Goal: Information Seeking & Learning: Find specific fact

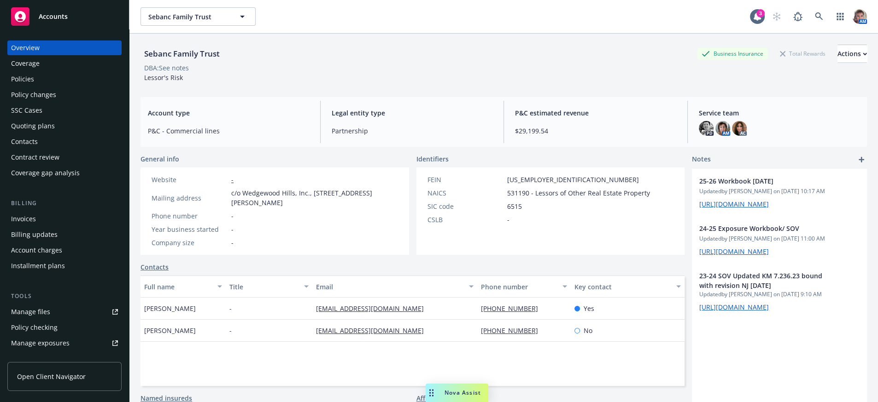
click at [36, 87] on div "Policies" at bounding box center [64, 79] width 107 height 15
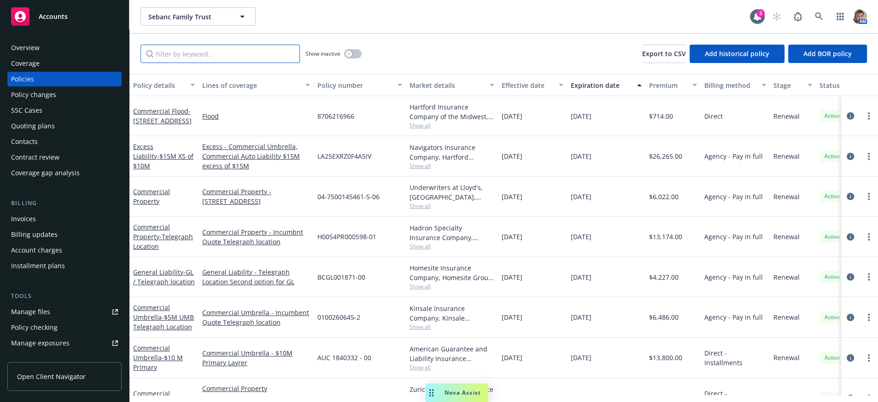
click at [193, 51] on input "Filter by keyword..." at bounding box center [219, 54] width 159 height 18
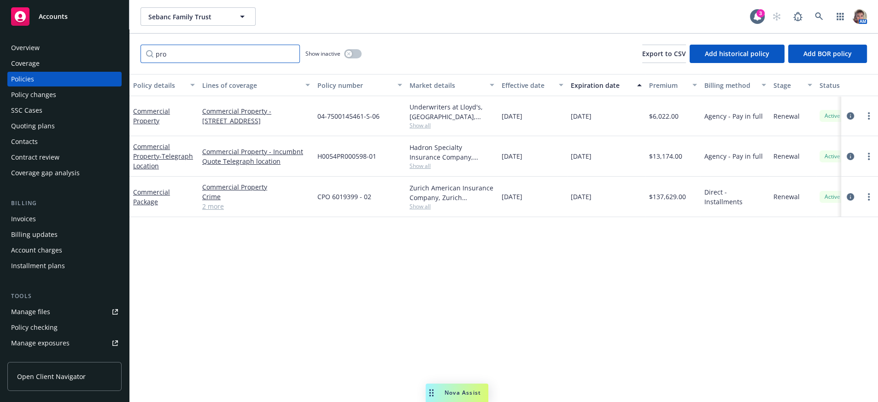
drag, startPoint x: 197, startPoint y: 65, endPoint x: 172, endPoint y: 76, distance: 26.8
click at [175, 73] on div "pro Show inactive Export to CSV Add historical policy Add BOR policy" at bounding box center [503, 54] width 748 height 41
drag, startPoint x: 207, startPoint y: 61, endPoint x: 8, endPoint y: 173, distance: 228.2
click at [36, 62] on div "Accounts Overview Coverage Policies Policy changes SSC Cases Quoting plans Cont…" at bounding box center [439, 201] width 878 height 402
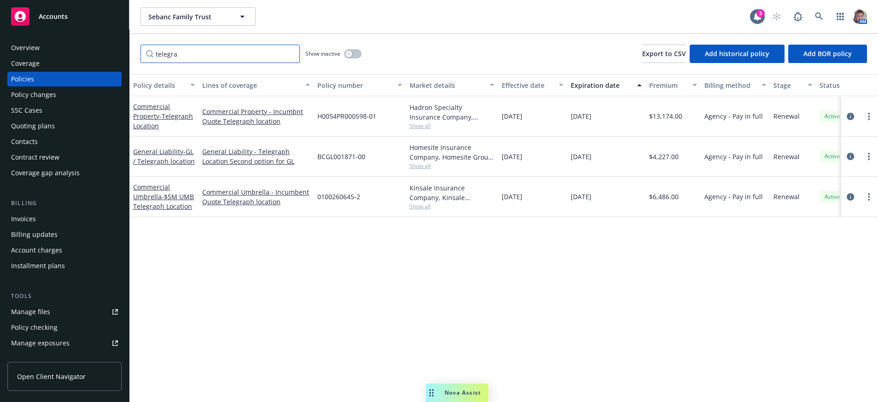
type input "telegra"
drag, startPoint x: 375, startPoint y: 128, endPoint x: 317, endPoint y: 128, distance: 58.5
click at [317, 128] on div "H0054PR000598-01" at bounding box center [360, 116] width 92 height 41
copy span "H0054PR000598-01"
drag, startPoint x: 387, startPoint y: 172, endPoint x: 311, endPoint y: 165, distance: 75.9
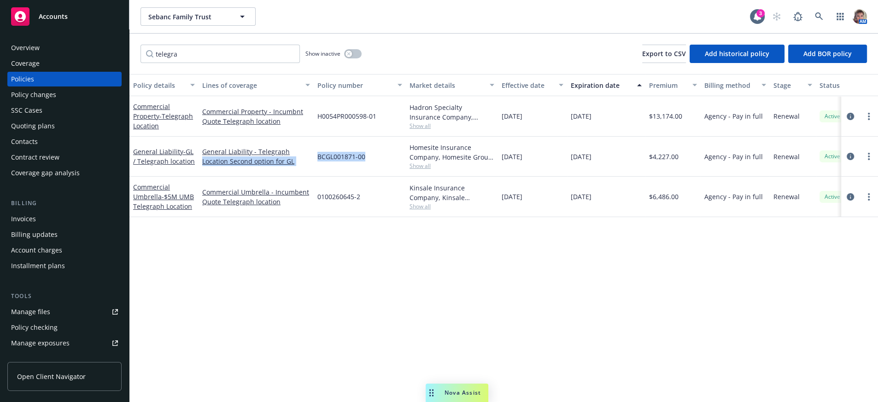
click at [311, 165] on div "General Liability - GL / Telegraph location General Liability - Telegraph Locat…" at bounding box center [573, 157] width 889 height 40
click at [334, 177] on div "BCGL001871-00" at bounding box center [360, 157] width 92 height 40
drag, startPoint x: 367, startPoint y: 166, endPoint x: 316, endPoint y: 172, distance: 51.5
click at [316, 172] on div "BCGL001871-00" at bounding box center [360, 157] width 92 height 40
copy span "BCGL001871-00"
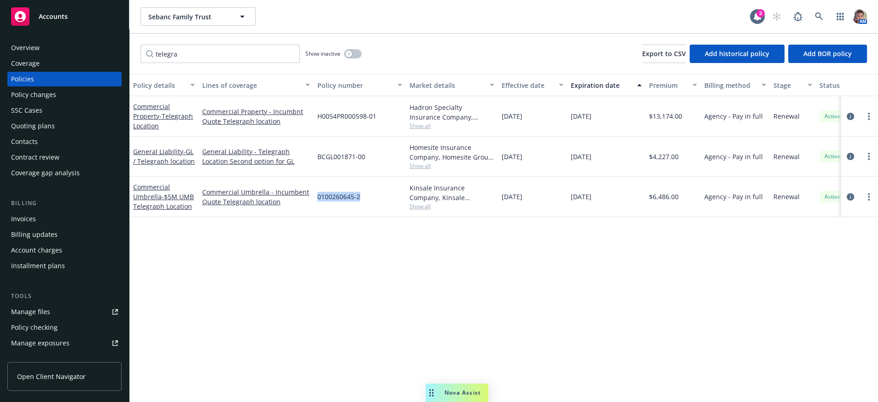
drag, startPoint x: 360, startPoint y: 210, endPoint x: 316, endPoint y: 209, distance: 44.2
click at [316, 209] on div "0100260645-2" at bounding box center [360, 197] width 92 height 41
copy span "0100260645-2"
click at [738, 335] on div "Policy details Lines of coverage Policy number Market details Effective date Ex…" at bounding box center [503, 234] width 748 height 321
drag, startPoint x: 293, startPoint y: 335, endPoint x: 294, endPoint y: 330, distance: 4.8
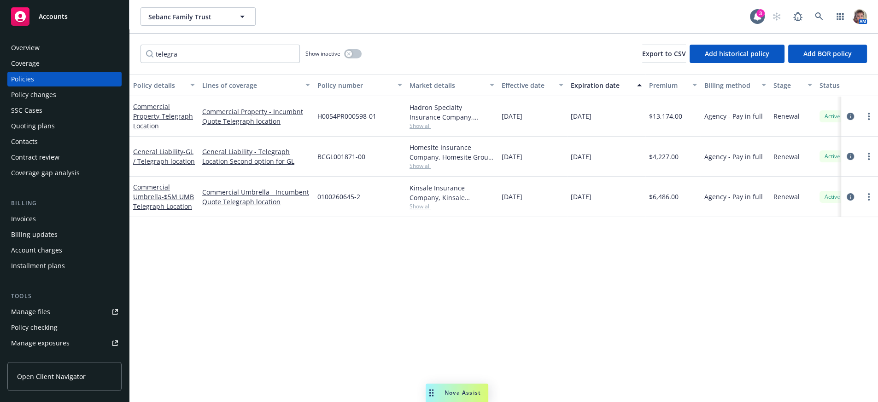
click at [294, 335] on div "Policy details Lines of coverage Policy number Market details Effective date Ex…" at bounding box center [503, 234] width 748 height 321
click at [51, 55] on div "Overview" at bounding box center [64, 48] width 107 height 15
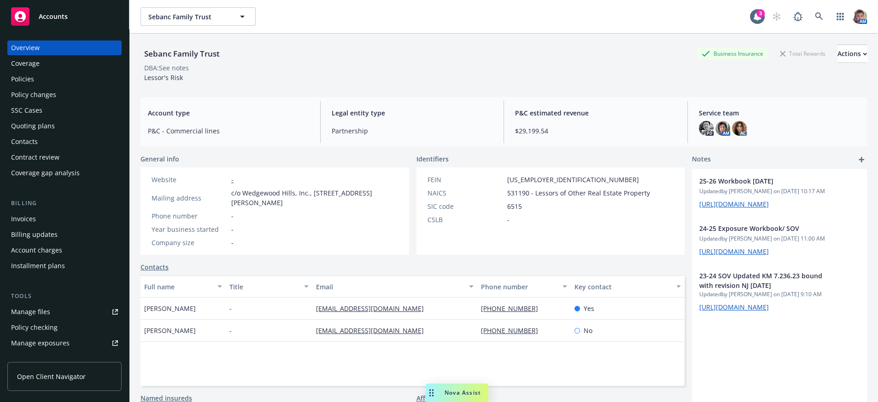
click at [32, 320] on div "Manage files" at bounding box center [30, 312] width 39 height 15
